Goal: Task Accomplishment & Management: Complete application form

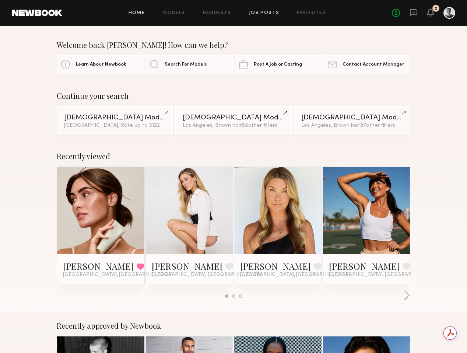
click at [266, 15] on link "Job Posts" at bounding box center [264, 13] width 31 height 5
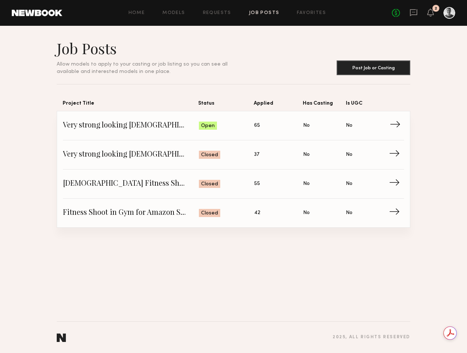
click at [171, 126] on span "Very strong looking female for fitness shoot 23-25 years old" at bounding box center [131, 125] width 136 height 11
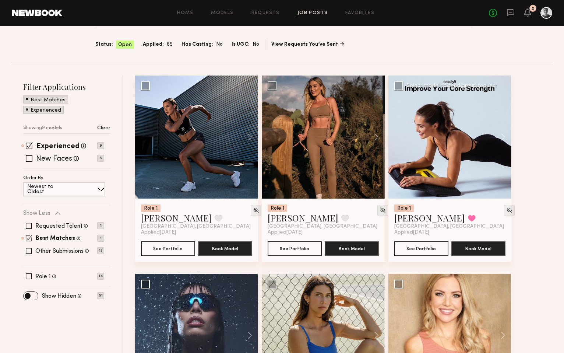
scroll to position [95, 0]
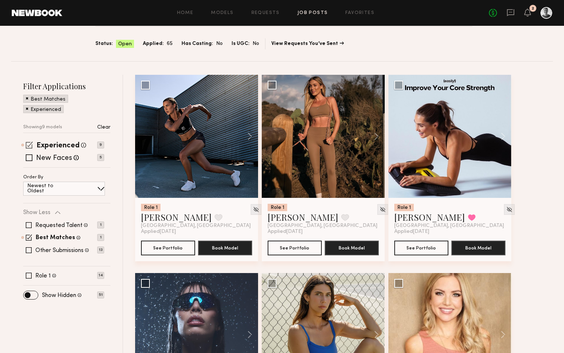
click at [28, 141] on span at bounding box center [29, 144] width 7 height 7
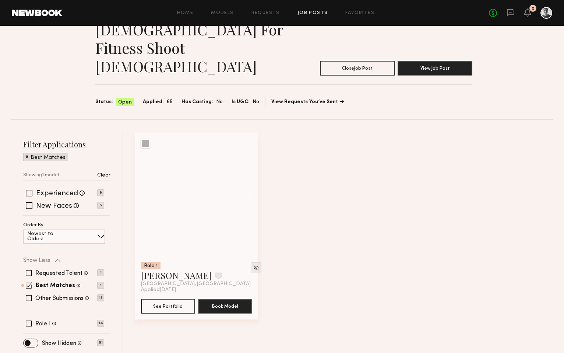
scroll to position [19, 0]
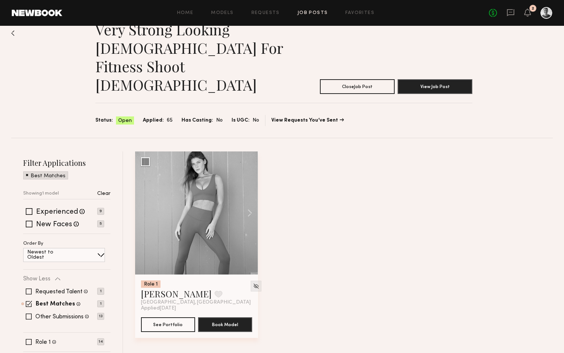
click at [26, 171] on span at bounding box center [27, 174] width 3 height 7
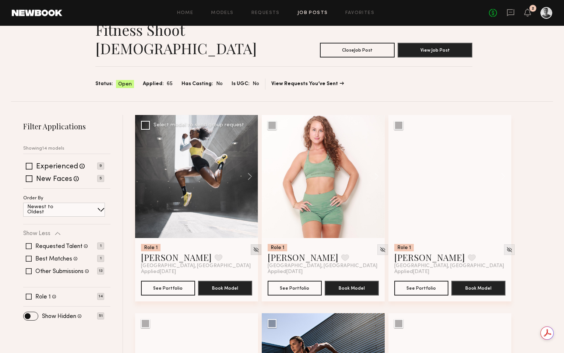
scroll to position [0, 0]
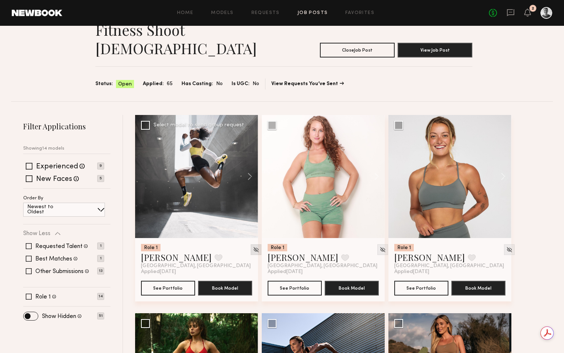
click at [253, 246] on img at bounding box center [256, 249] width 6 height 6
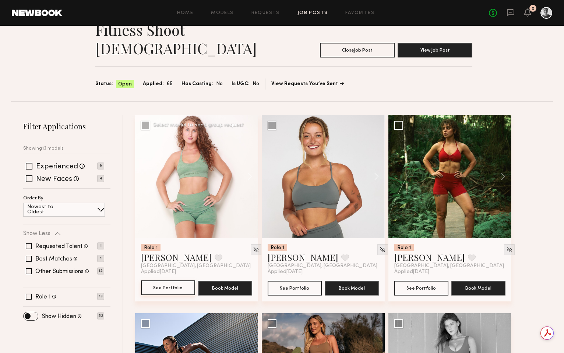
click at [175, 280] on button "See Portfolio" at bounding box center [168, 287] width 54 height 15
click at [253, 246] on img at bounding box center [256, 249] width 6 height 6
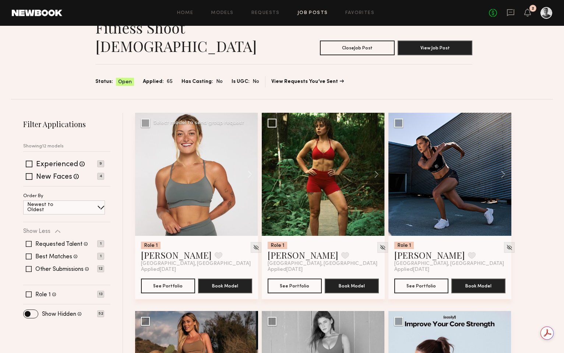
scroll to position [58, 0]
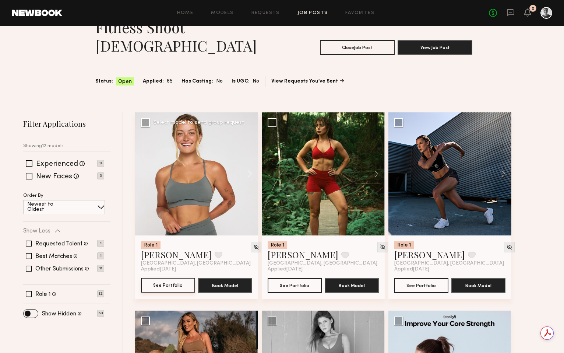
click at [169, 278] on button "See Portfolio" at bounding box center [168, 285] width 54 height 15
click at [380, 244] on img at bounding box center [383, 247] width 6 height 6
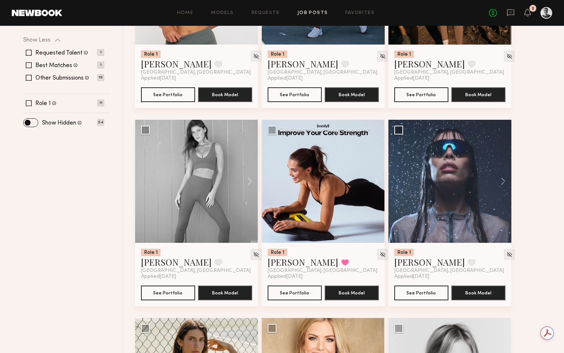
scroll to position [262, 0]
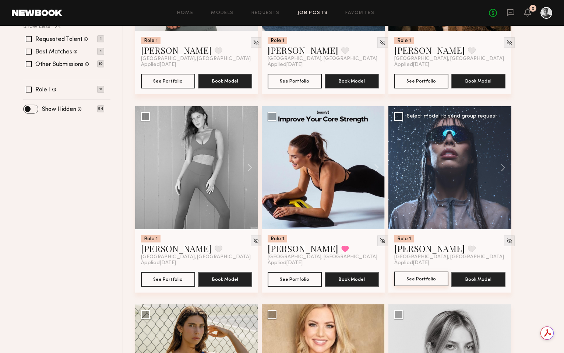
click at [429, 272] on button "See Portfolio" at bounding box center [422, 279] width 54 height 15
click at [467, 238] on img at bounding box center [510, 241] width 6 height 6
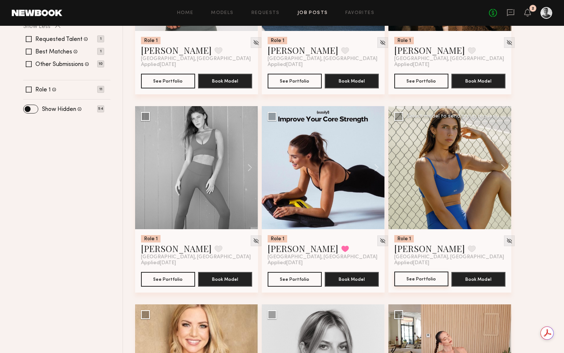
click at [423, 272] on button "See Portfolio" at bounding box center [422, 279] width 54 height 15
click at [467, 238] on img at bounding box center [510, 241] width 6 height 6
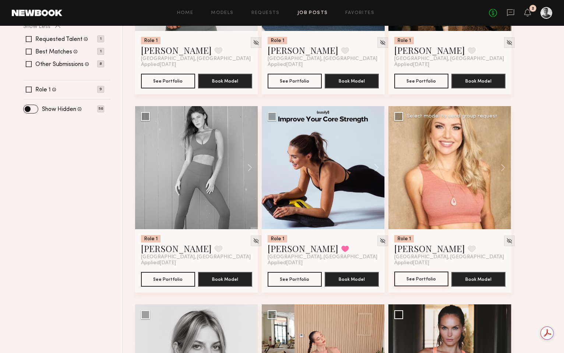
click at [422, 272] on button "See Portfolio" at bounding box center [422, 279] width 54 height 15
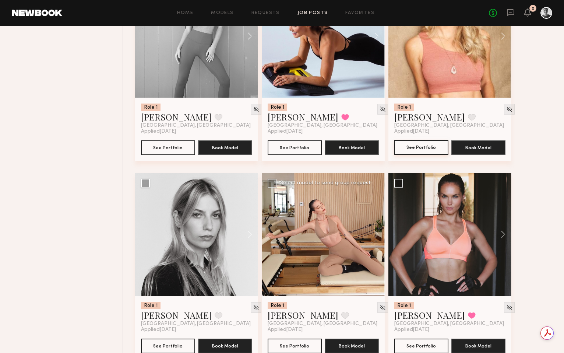
scroll to position [0, 0]
click at [253, 304] on img at bounding box center [256, 307] width 6 height 6
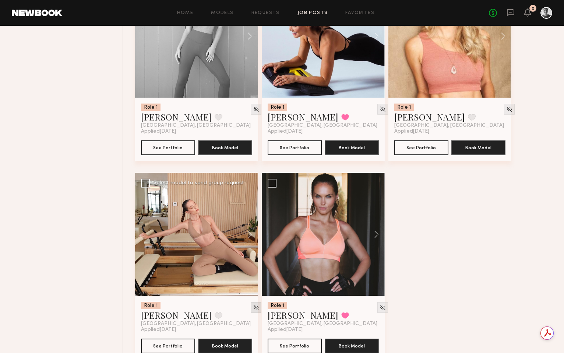
click at [253, 304] on img at bounding box center [256, 307] width 6 height 6
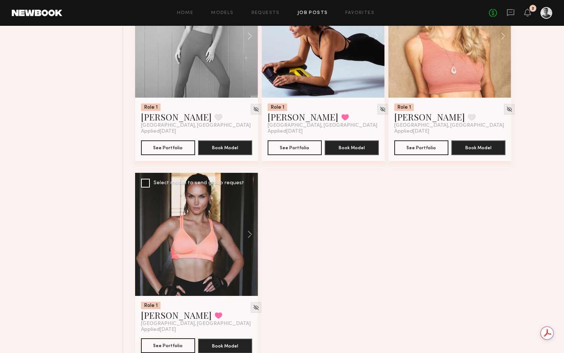
click at [175, 338] on button "See Portfolio" at bounding box center [168, 345] width 54 height 15
click at [253, 304] on img at bounding box center [256, 307] width 6 height 6
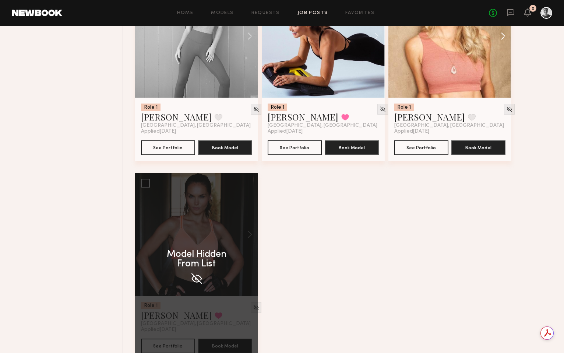
scroll to position [196, 0]
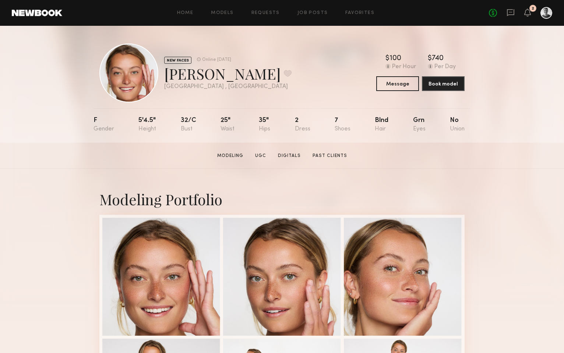
click at [43, 65] on div "NEW FACES Online 1d ago Savanna C. Favorite Los Angeles , CA Online 1d ago $ Ty…" at bounding box center [282, 84] width 564 height 117
click at [59, 119] on div "NEW FACES Online 1d ago Savanna C. Favorite Los Angeles , CA Online 1d ago $ Ty…" at bounding box center [282, 84] width 564 height 117
